Goal: Information Seeking & Learning: Check status

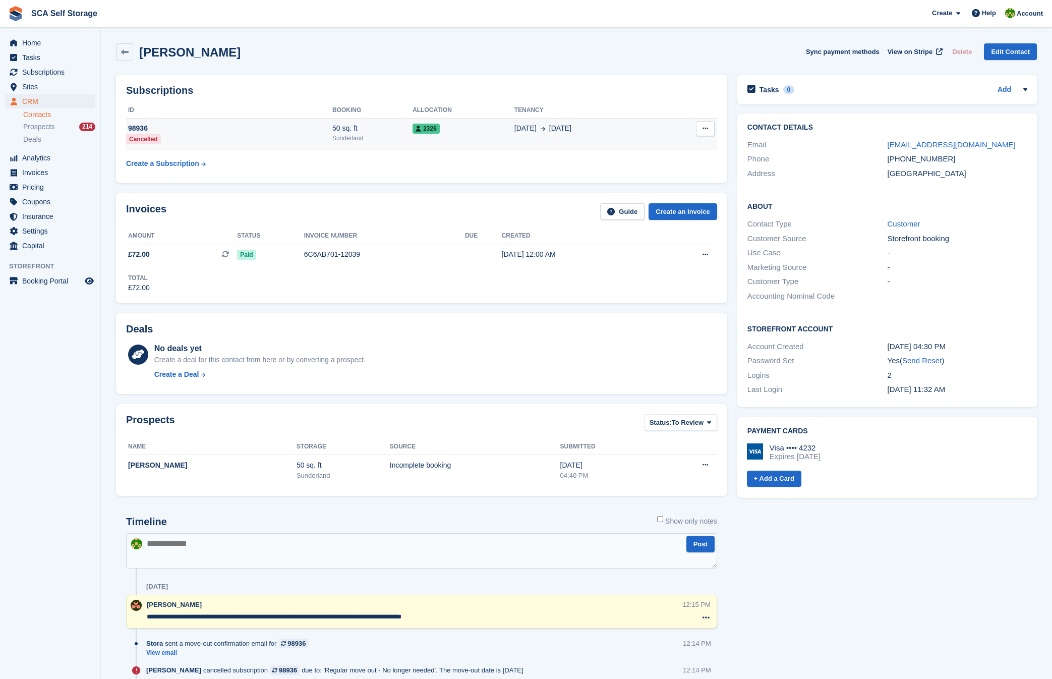
click at [526, 133] on span "31 Jul" at bounding box center [526, 128] width 22 height 11
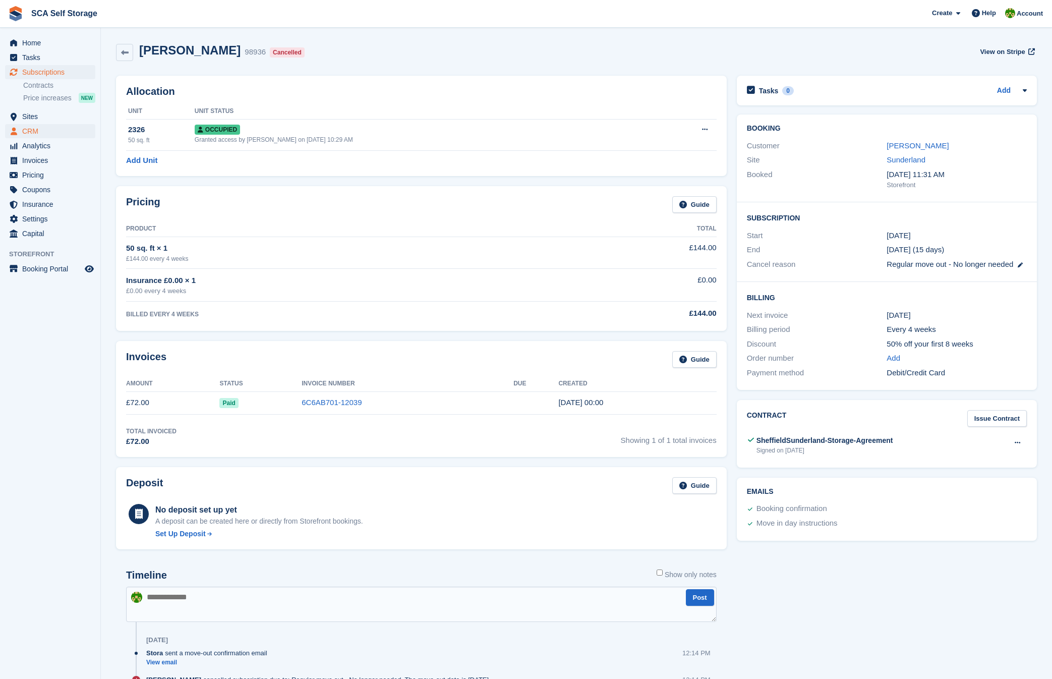
click at [41, 134] on span "CRM" at bounding box center [52, 131] width 61 height 14
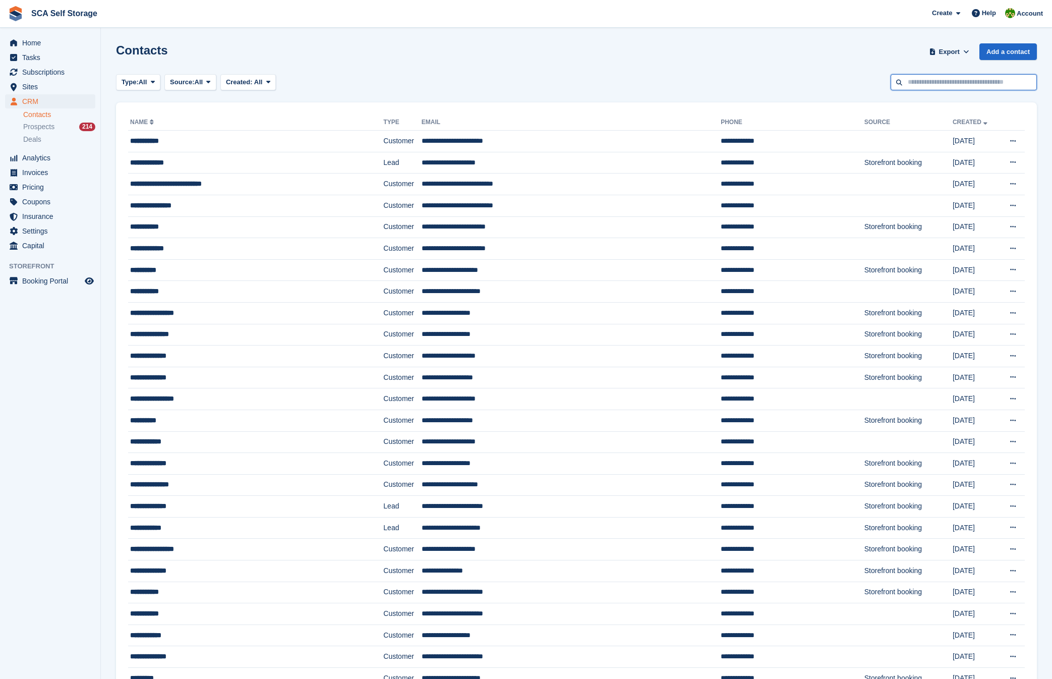
click at [943, 81] on input "text" at bounding box center [964, 82] width 146 height 17
type input "******"
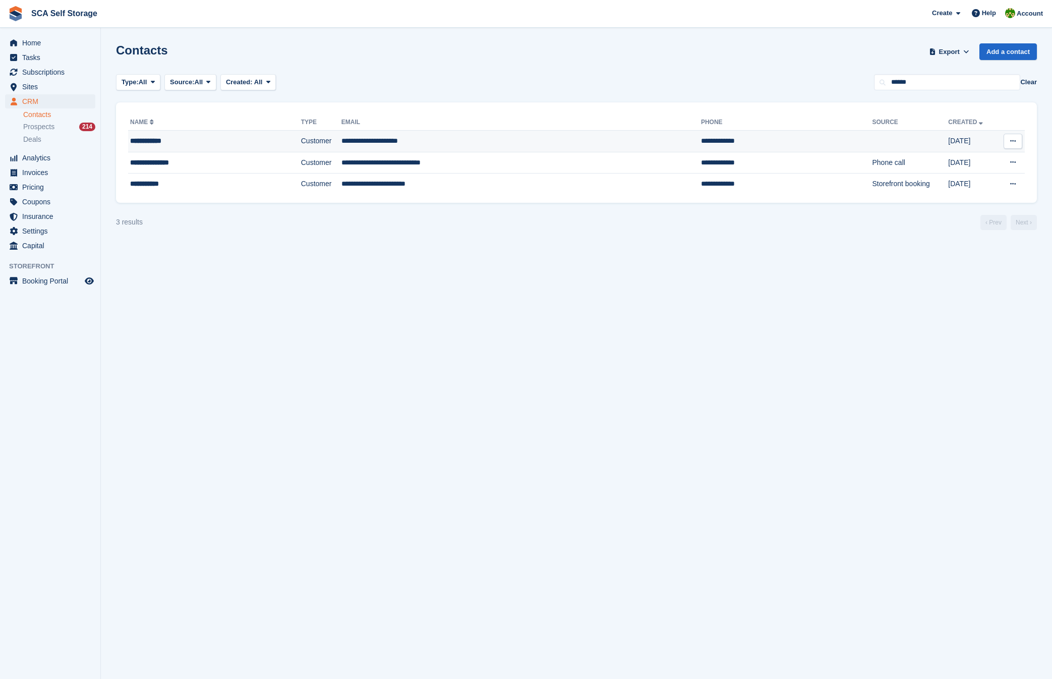
click at [403, 143] on td "**********" at bounding box center [522, 142] width 360 height 22
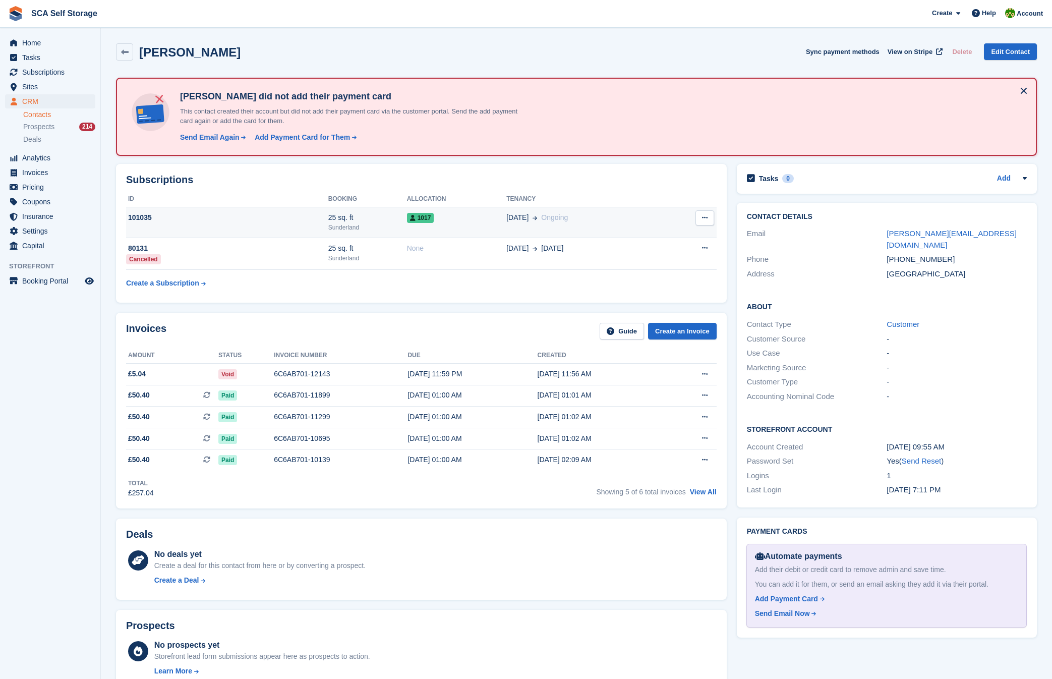
click at [528, 230] on td "01 Sep Ongoing" at bounding box center [584, 222] width 156 height 31
click at [526, 216] on span "01 Sep" at bounding box center [517, 217] width 22 height 11
click at [545, 225] on td "01 Sep Ongoing" at bounding box center [584, 222] width 156 height 31
click at [705, 391] on button at bounding box center [705, 395] width 19 height 15
click at [665, 429] on p "View on Stripe" at bounding box center [666, 430] width 88 height 16
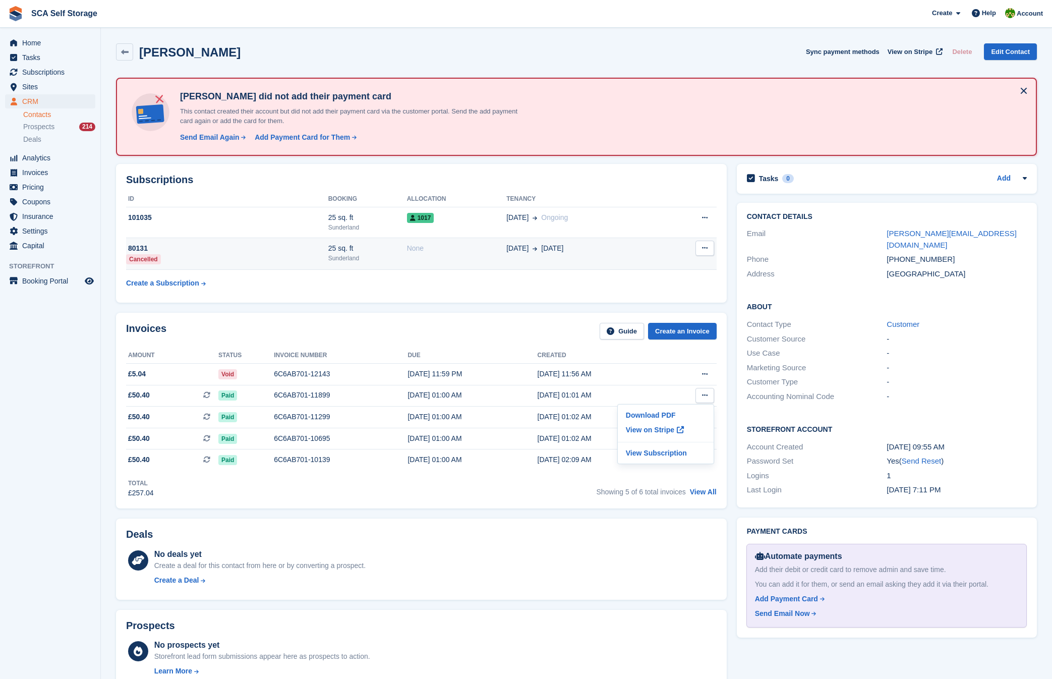
click at [519, 256] on td "03 Apr 31 Aug" at bounding box center [584, 254] width 156 height 32
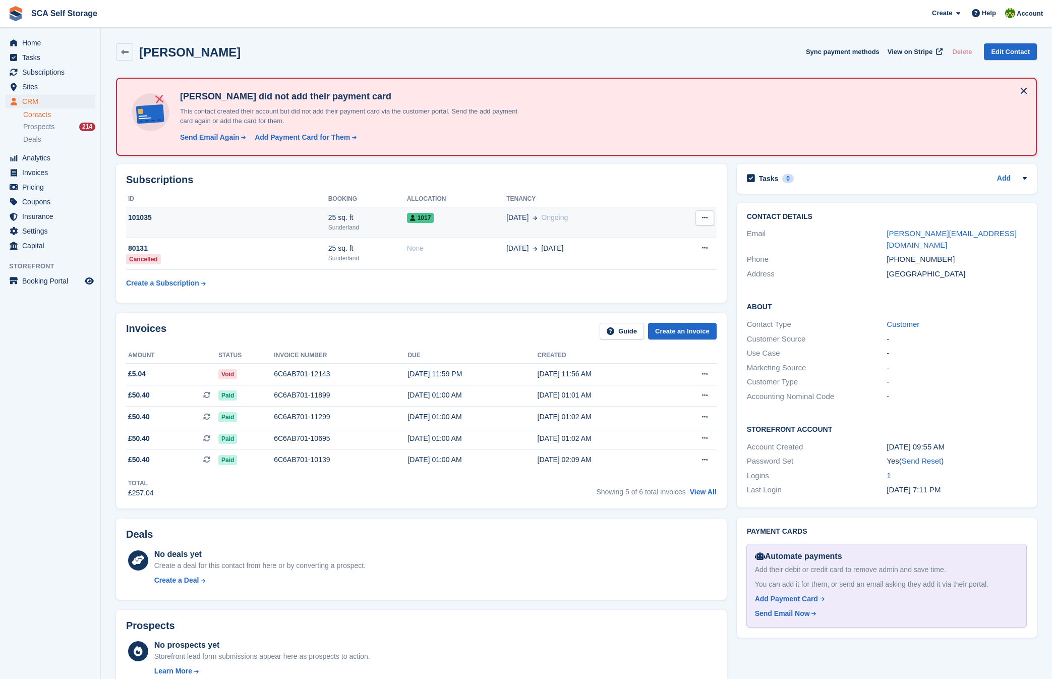
click at [498, 215] on div "1017" at bounding box center [457, 217] width 100 height 11
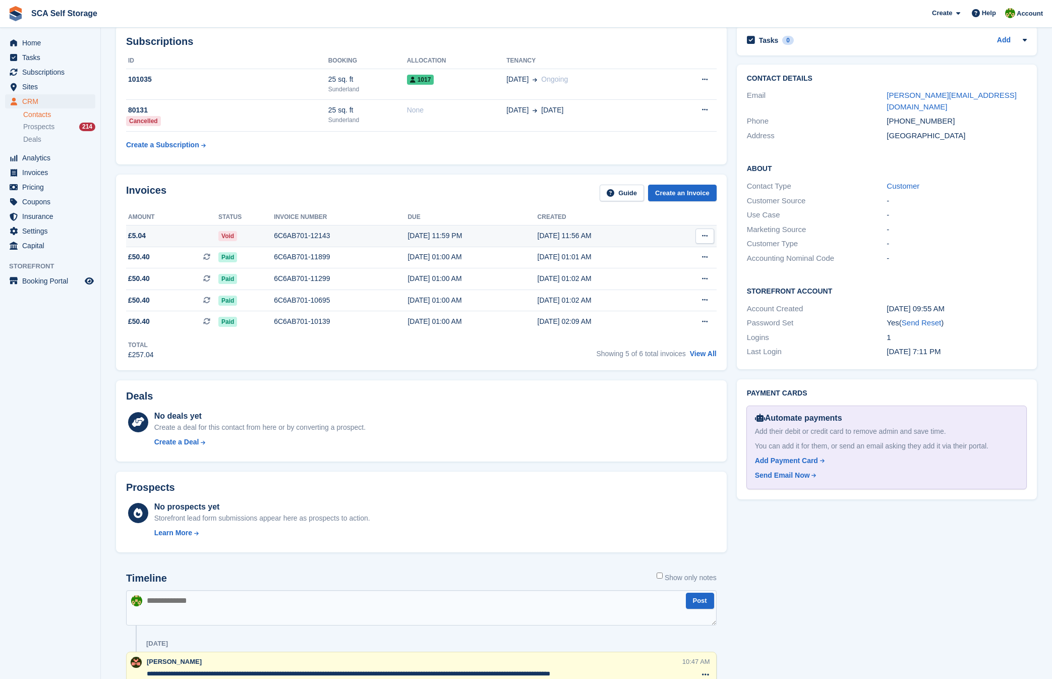
scroll to position [139, 0]
click at [508, 238] on div "02 Aug, 11:59 PM" at bounding box center [473, 235] width 130 height 11
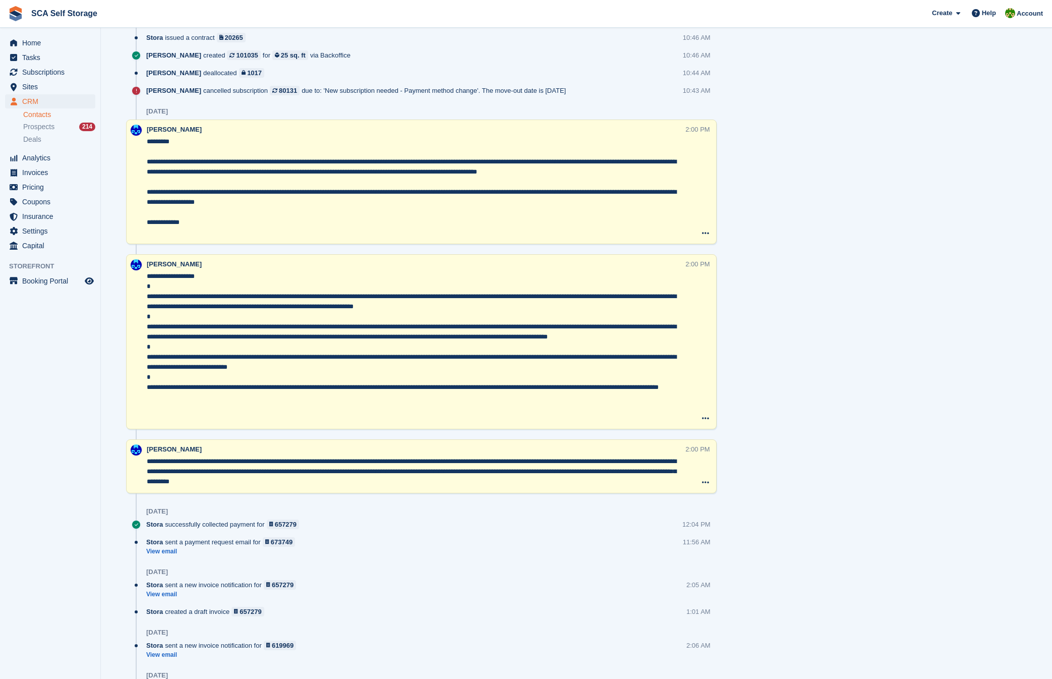
scroll to position [832, 0]
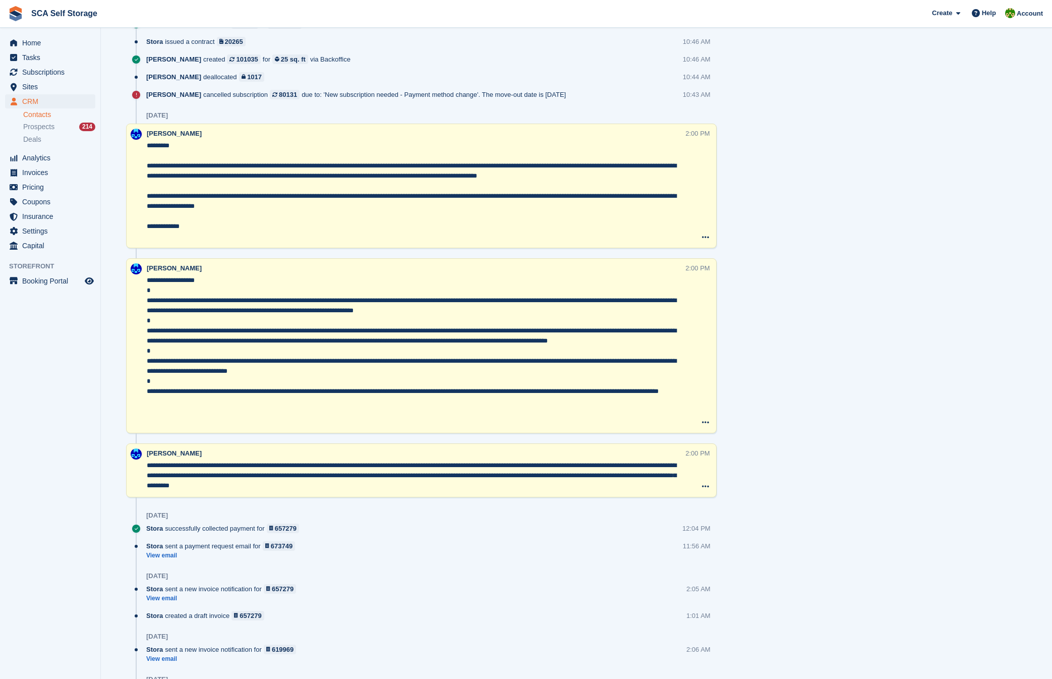
drag, startPoint x: 335, startPoint y: 177, endPoint x: 616, endPoint y: 174, distance: 280.5
click at [616, 174] on textarea "**********" at bounding box center [416, 191] width 538 height 101
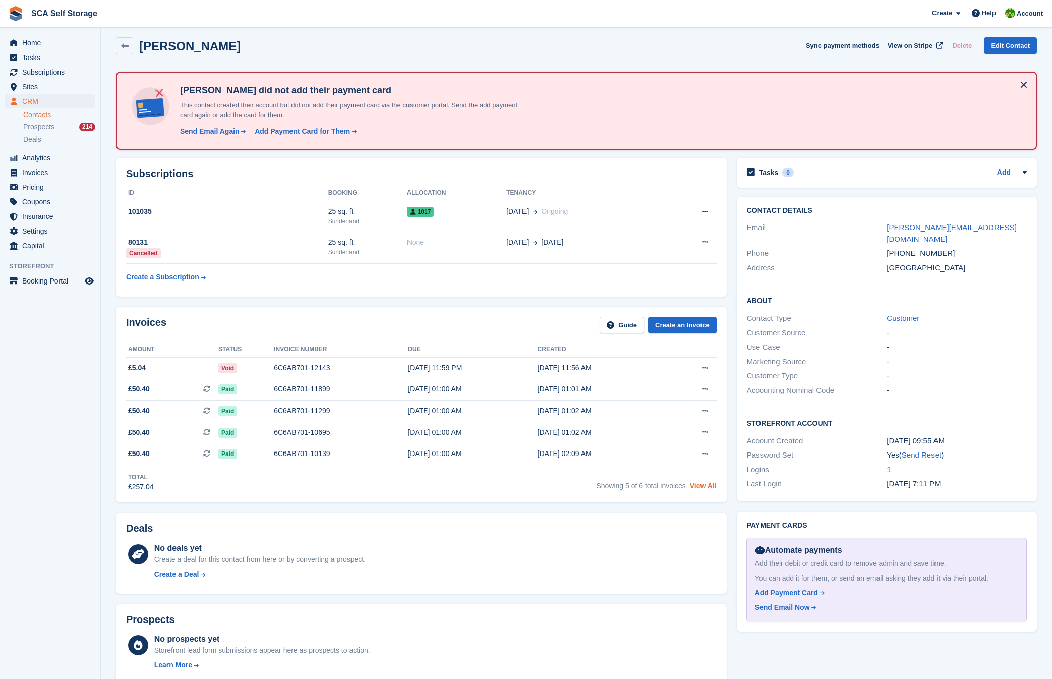
scroll to position [9, 0]
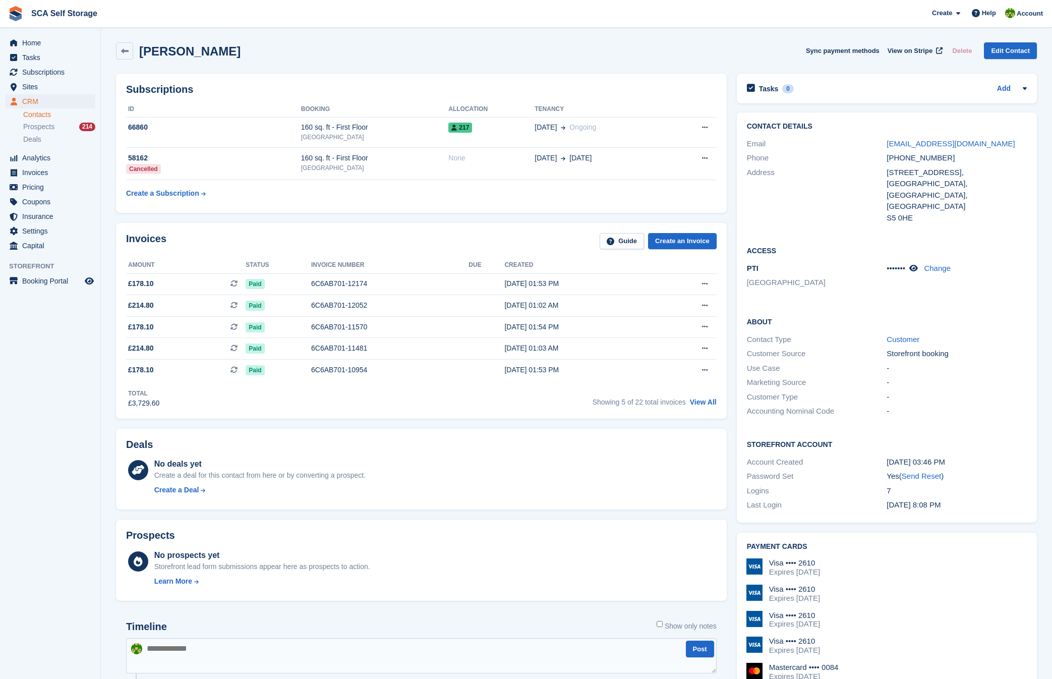
scroll to position [1, 0]
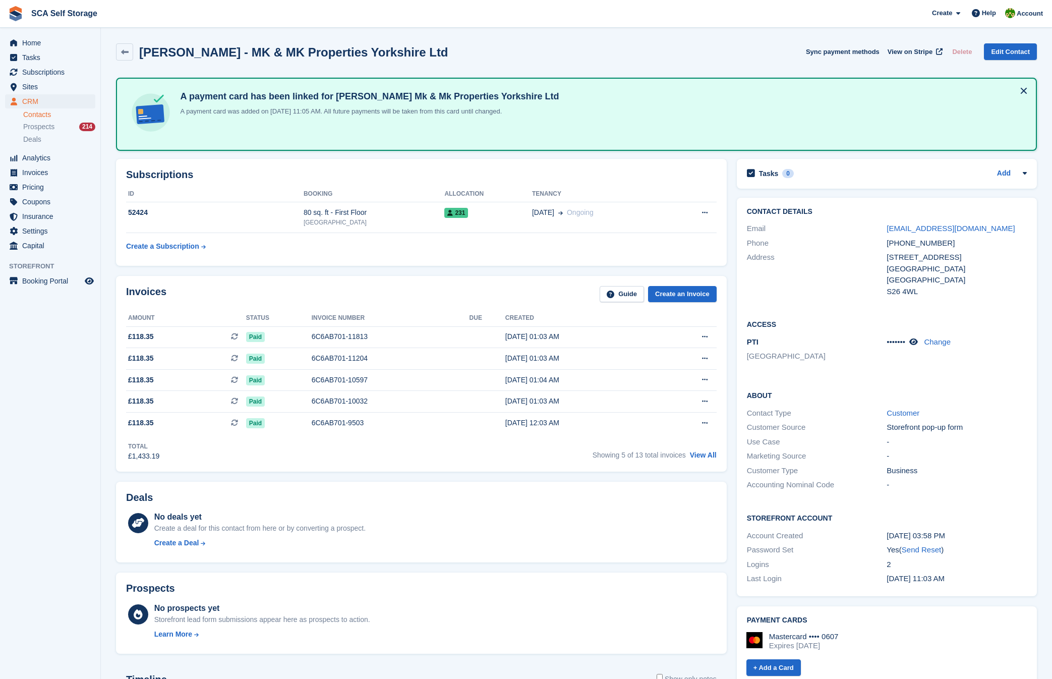
click at [51, 114] on link "Contacts" at bounding box center [59, 115] width 72 height 10
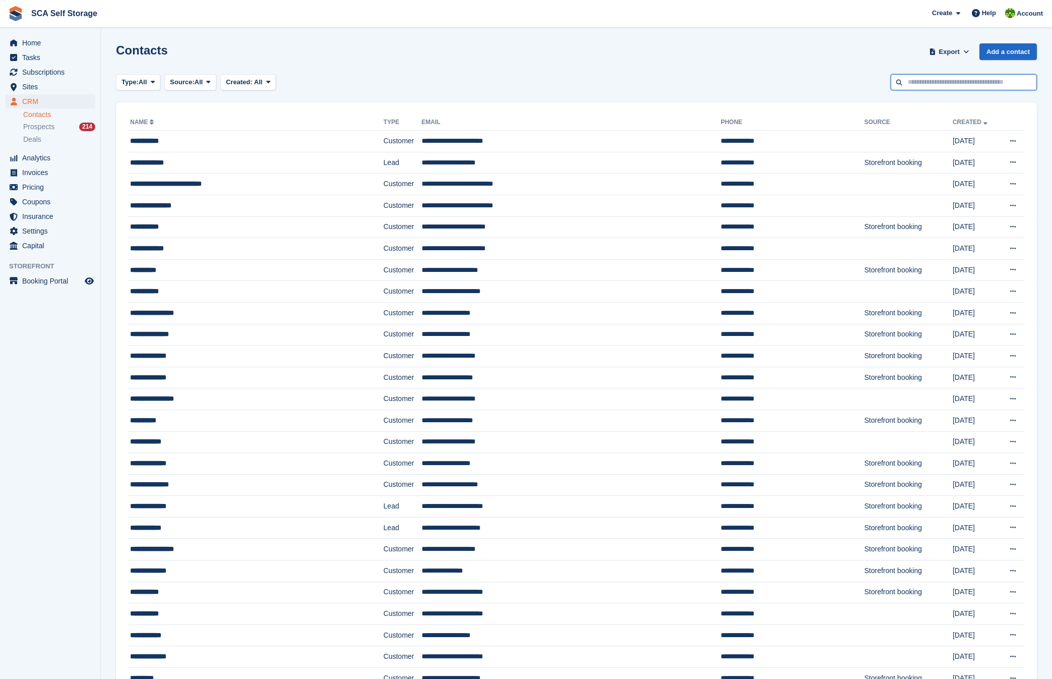
click at [927, 79] on input "text" at bounding box center [964, 82] width 146 height 17
type input "****"
